Goal: Find specific page/section: Find specific page/section

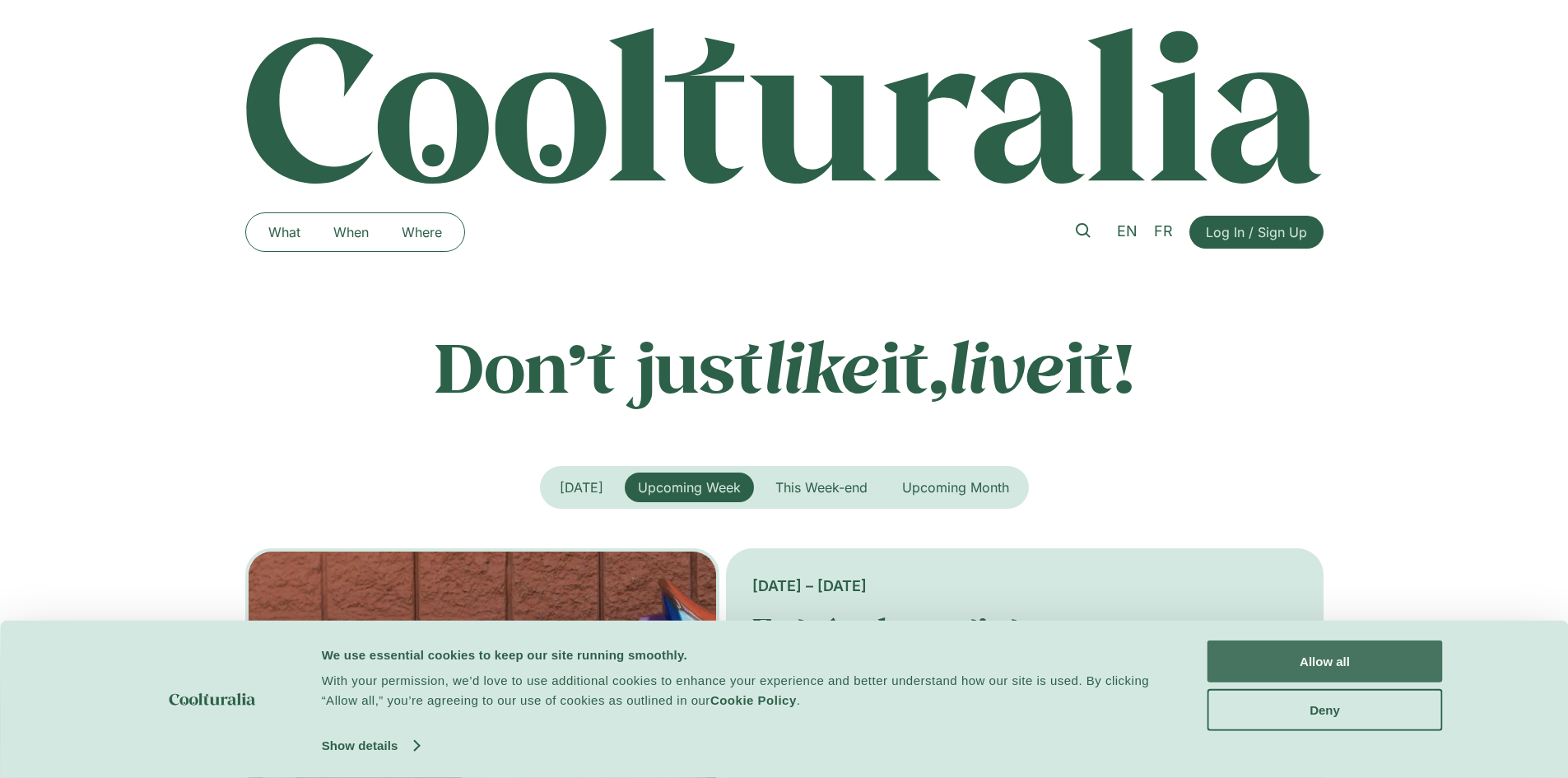
click at [1299, 656] on button "Allow all" at bounding box center [1325, 661] width 235 height 42
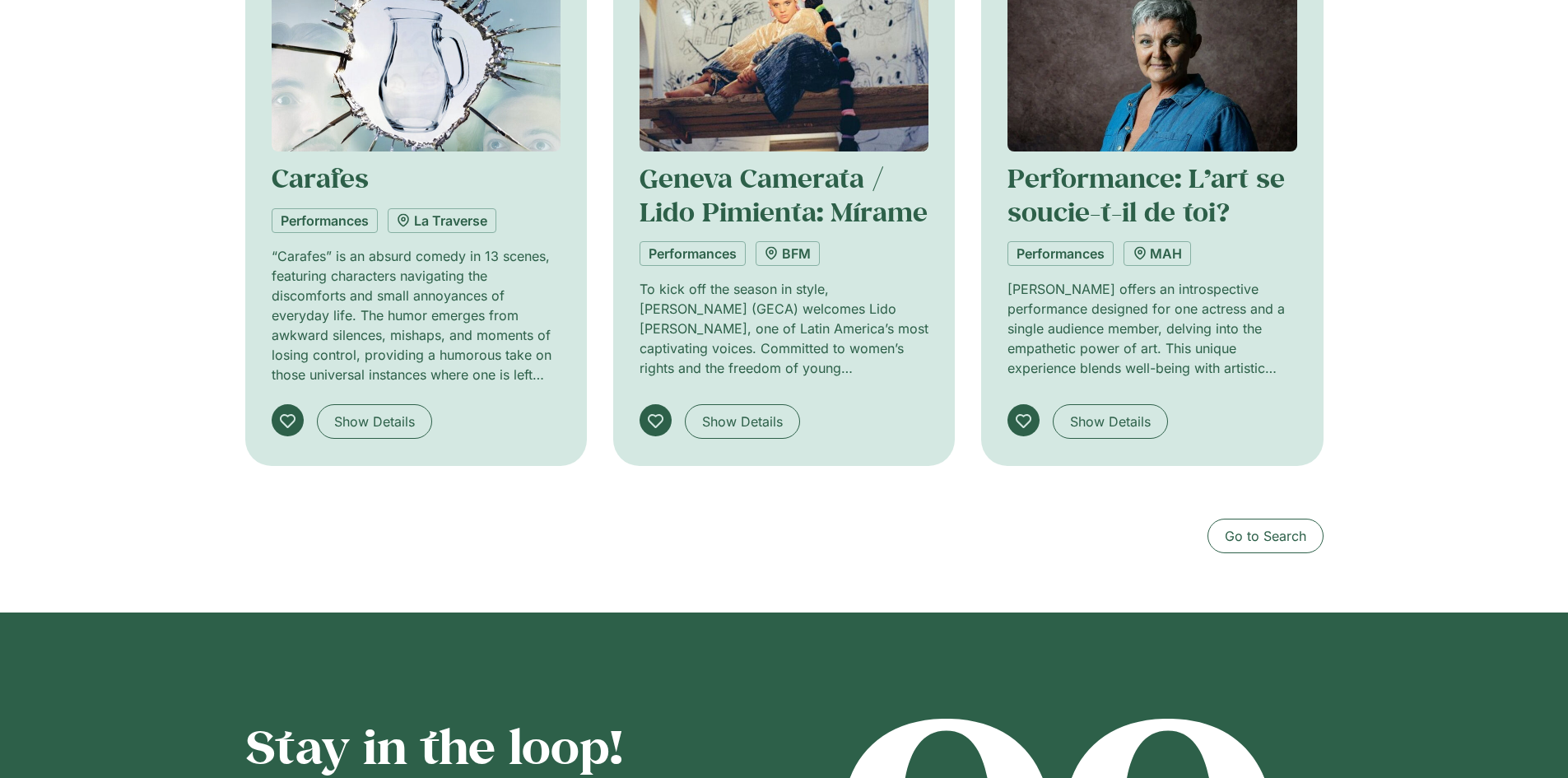
scroll to position [1624, 0]
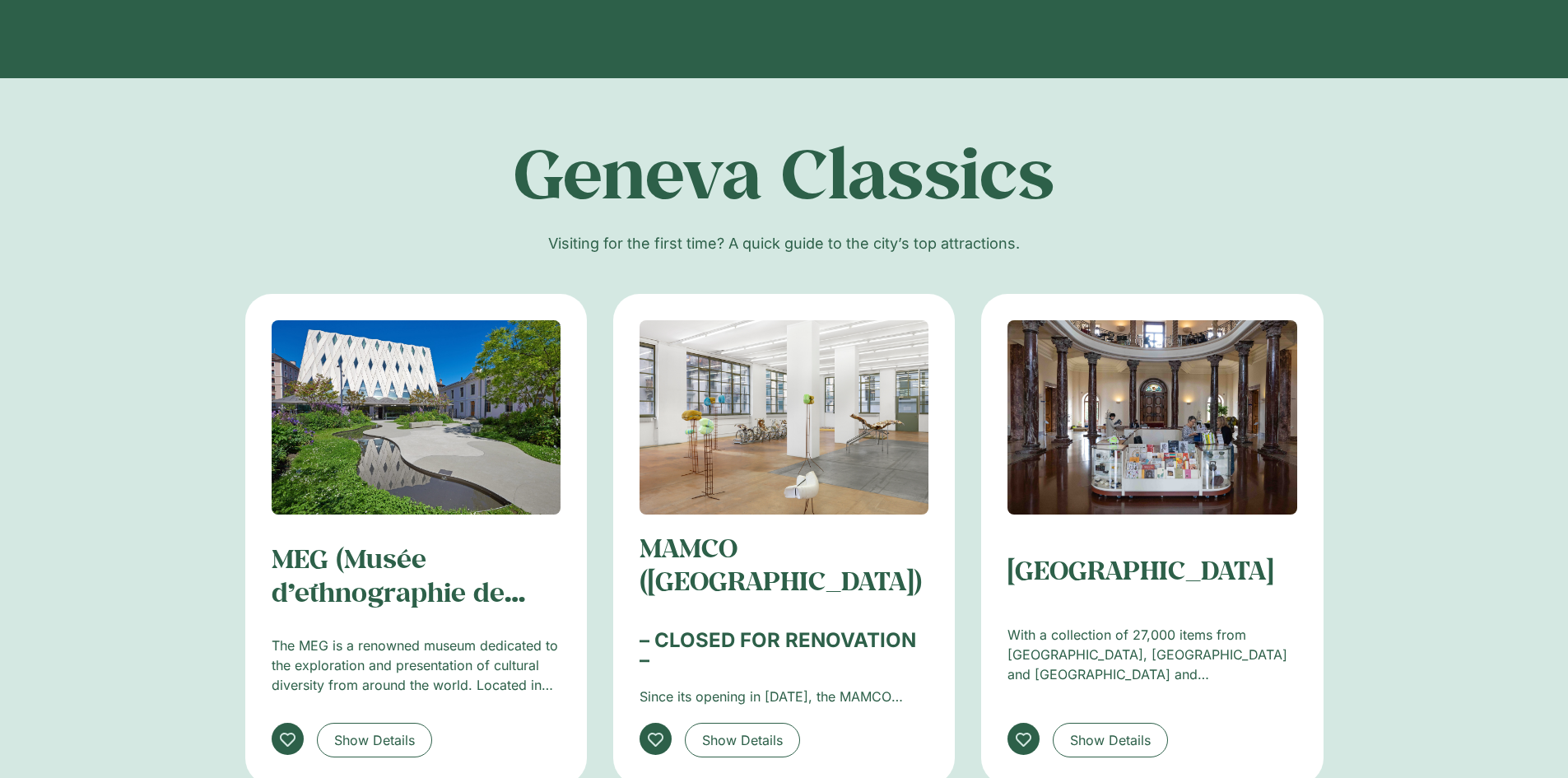
scroll to position [2579, 0]
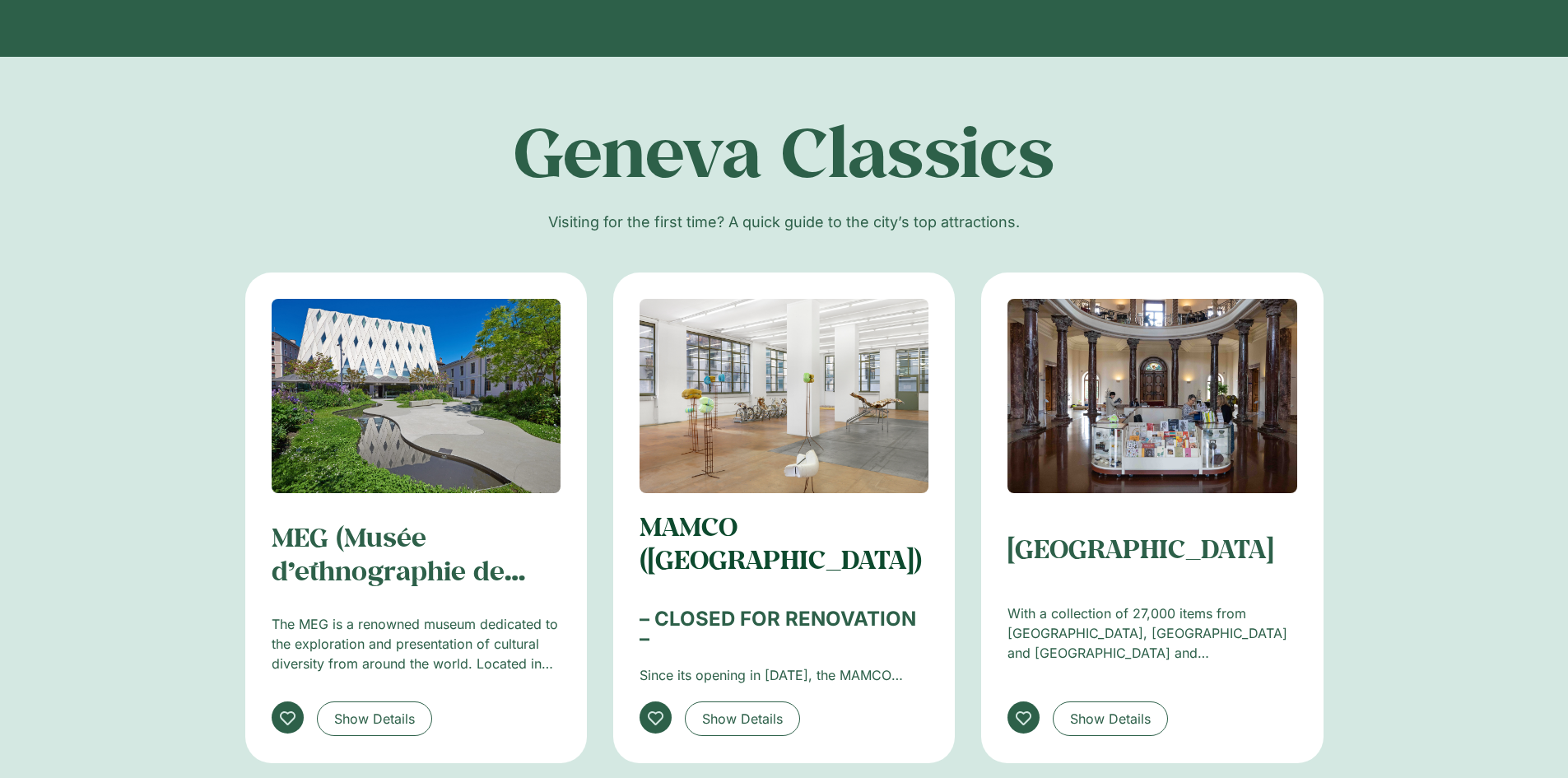
click at [709, 536] on link "MAMCO ([GEOGRAPHIC_DATA])" at bounding box center [780, 542] width 283 height 68
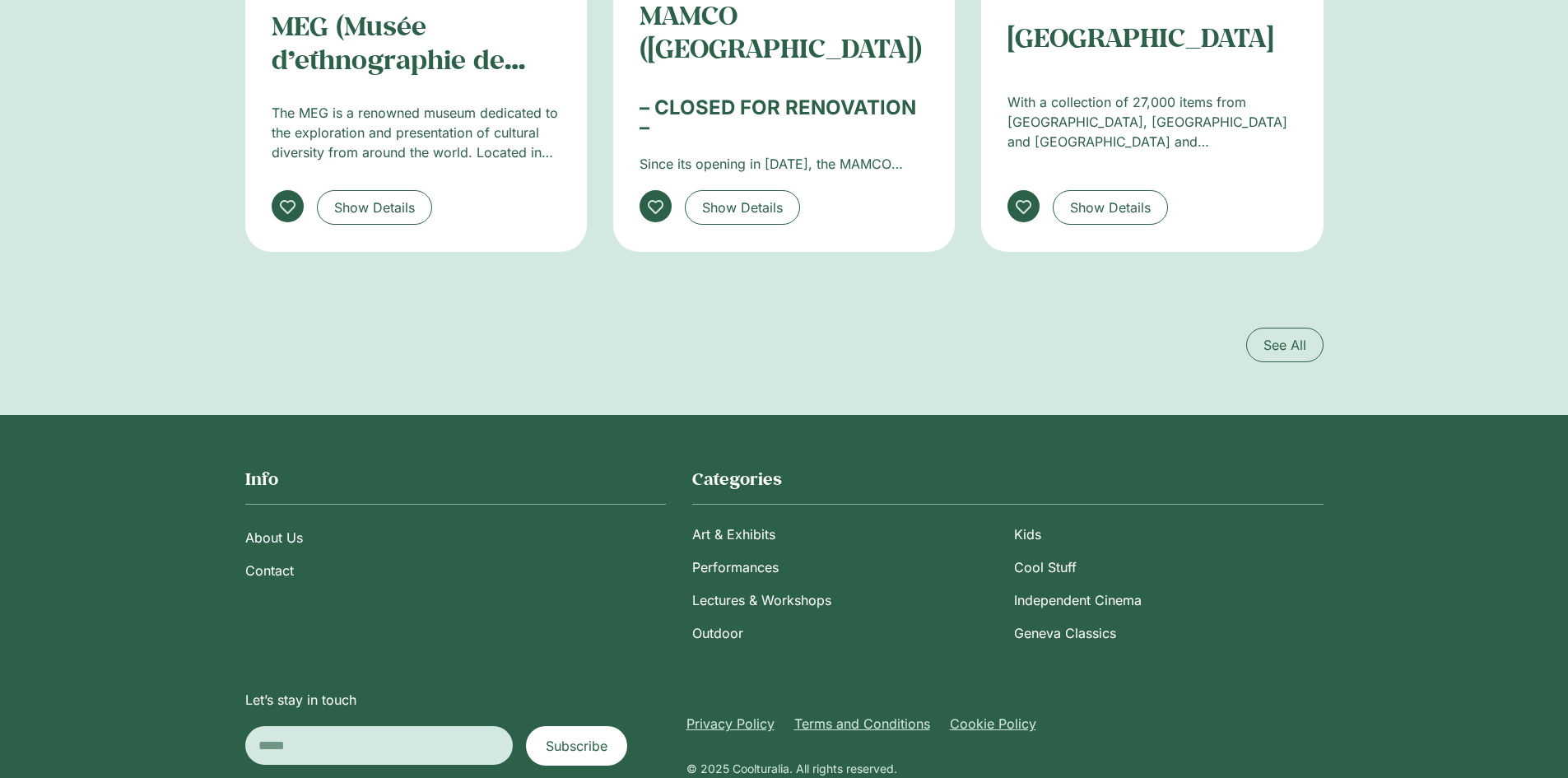
scroll to position [3112, 0]
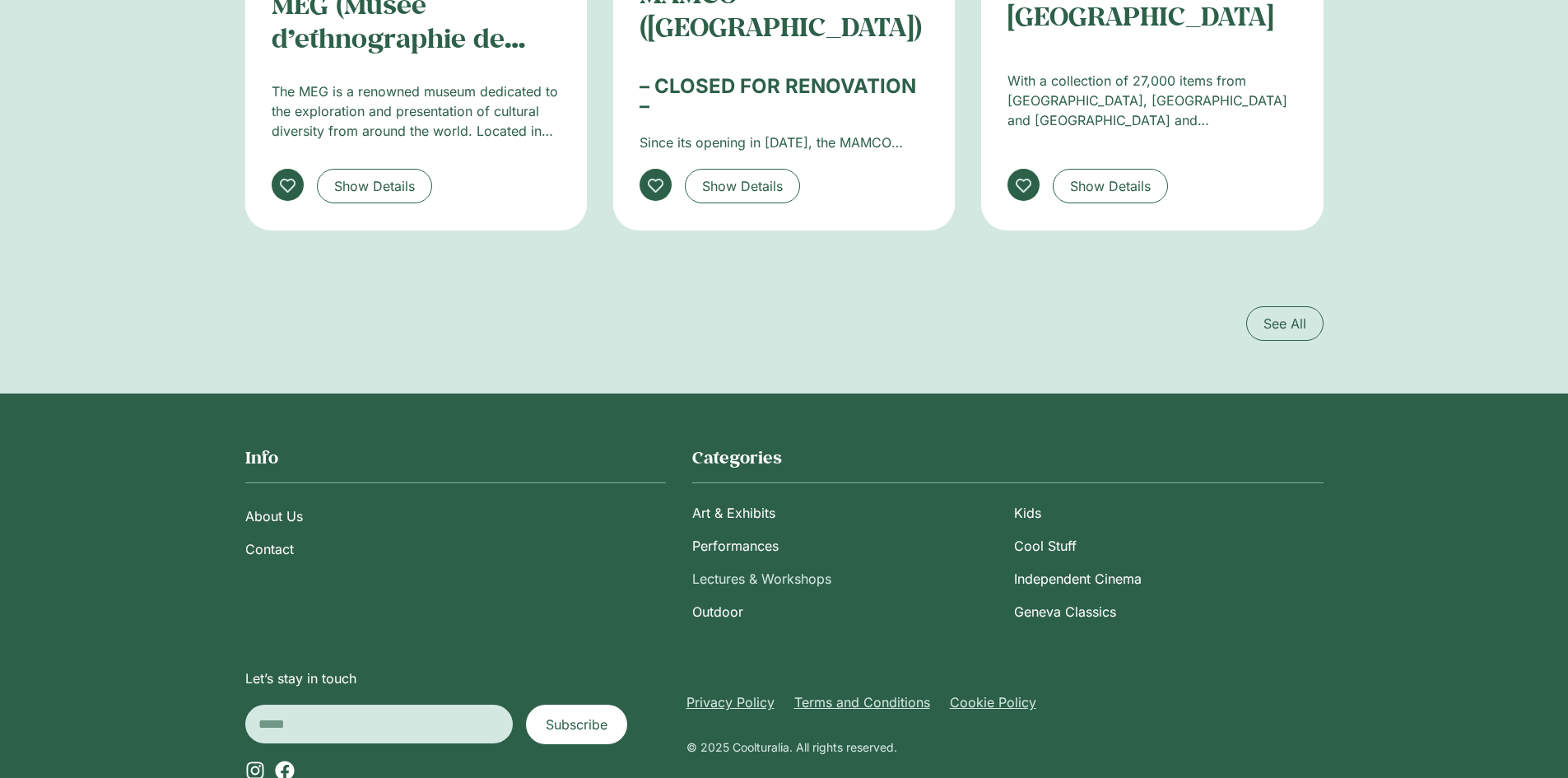
click at [700, 580] on link "Lectures & Workshops" at bounding box center [846, 578] width 308 height 33
